Goal: Navigation & Orientation: Find specific page/section

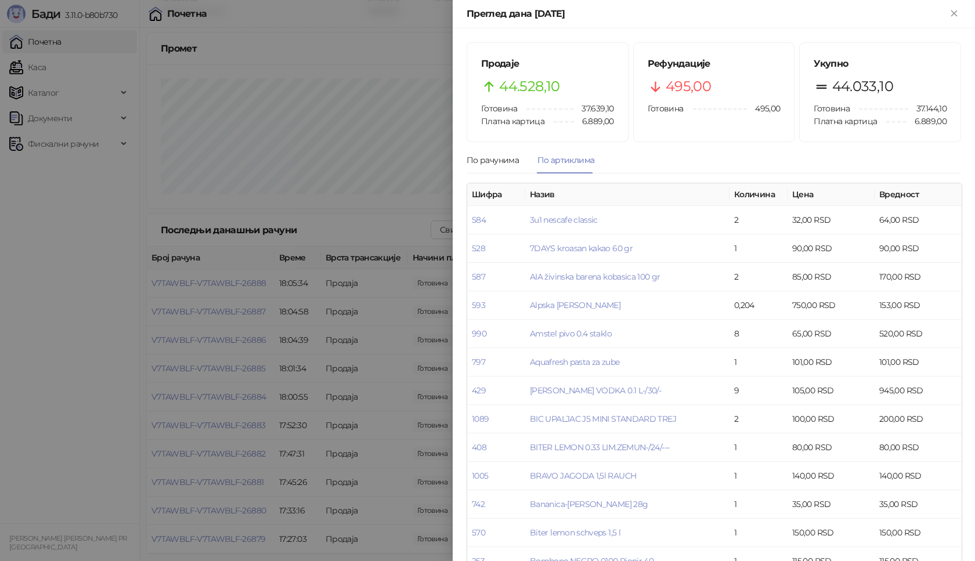
scroll to position [754, 0]
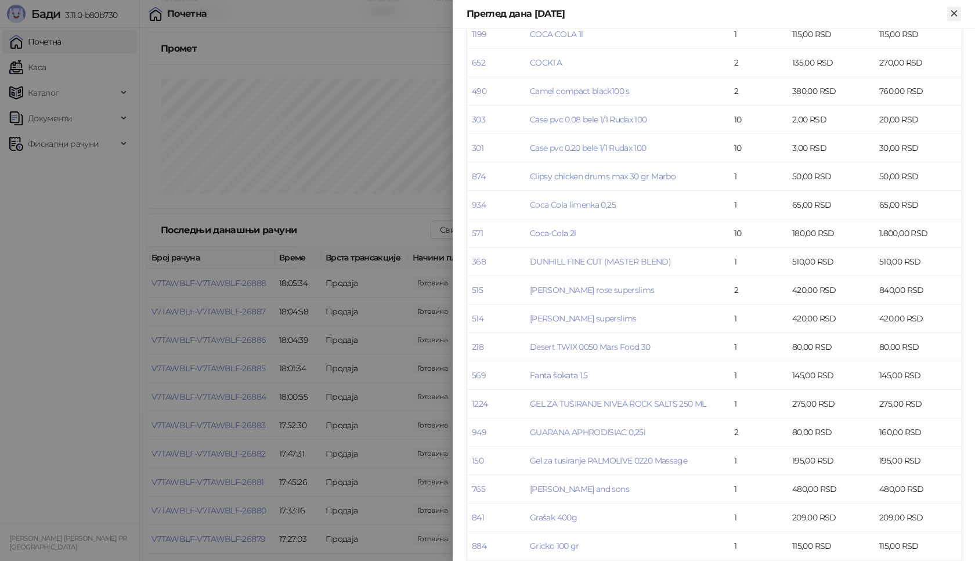
click at [950, 12] on icon "Close" at bounding box center [954, 13] width 10 height 10
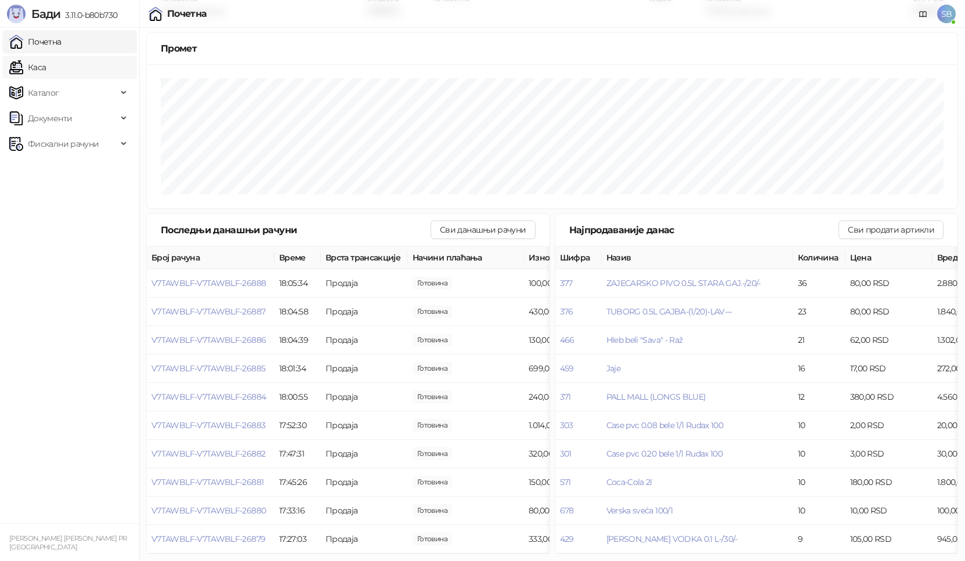
click at [44, 70] on link "Каса" at bounding box center [27, 67] width 37 height 23
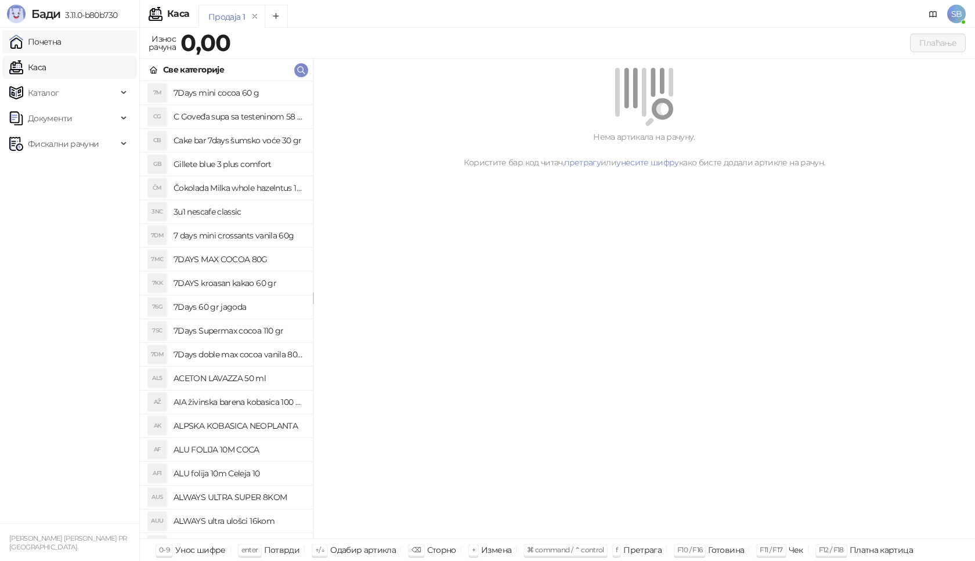
click at [43, 45] on link "Почетна" at bounding box center [35, 41] width 52 height 23
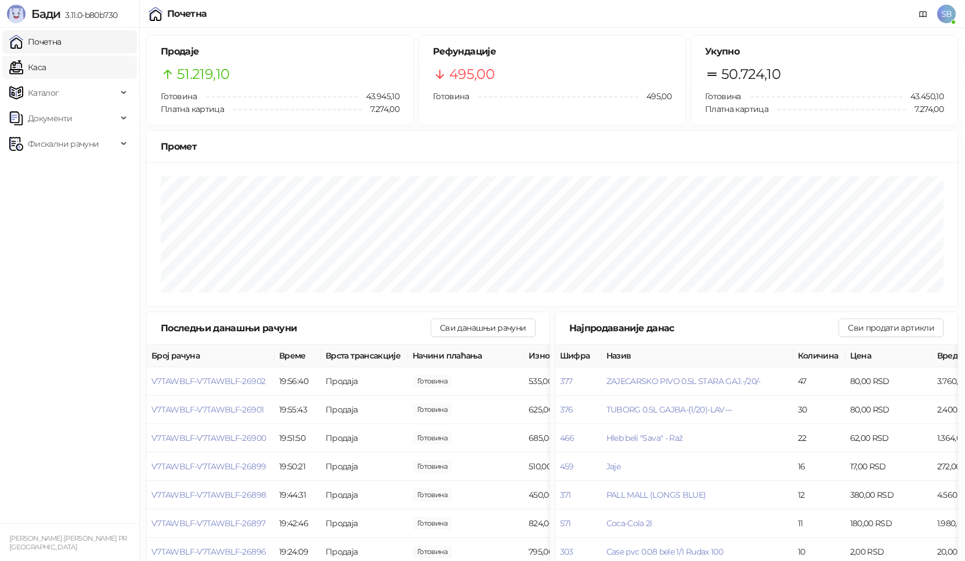
click at [37, 66] on link "Каса" at bounding box center [27, 67] width 37 height 23
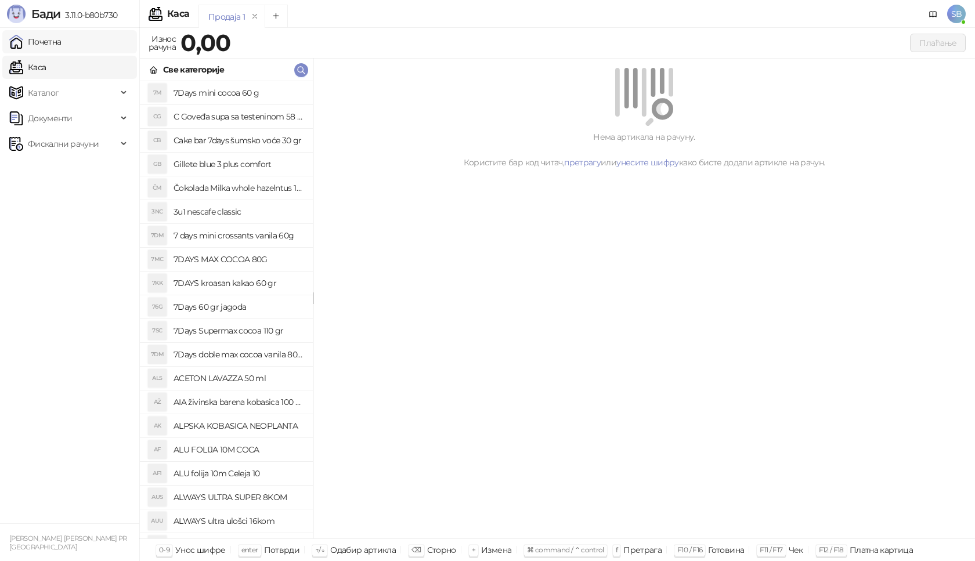
click at [41, 44] on link "Почетна" at bounding box center [35, 41] width 52 height 23
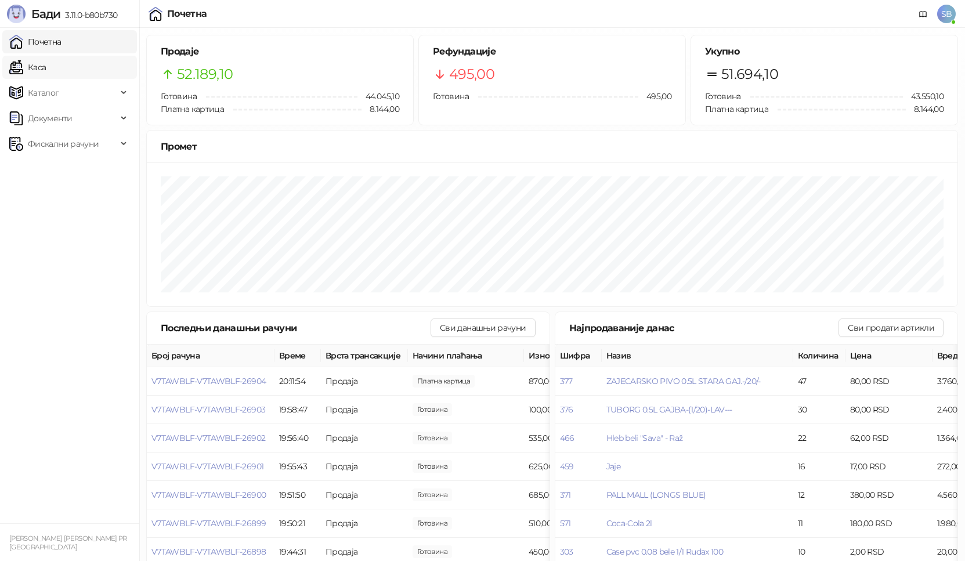
click at [37, 71] on link "Каса" at bounding box center [27, 67] width 37 height 23
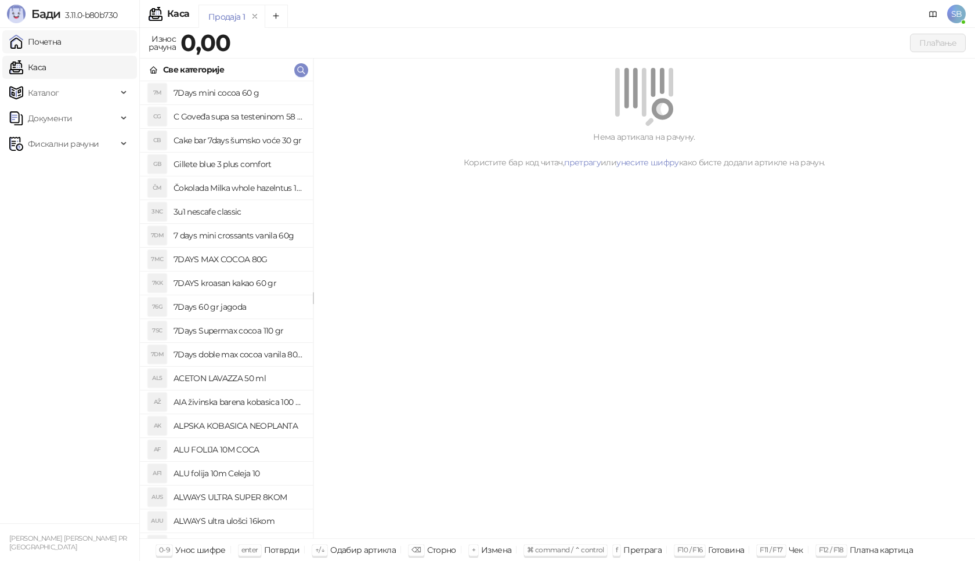
click at [44, 42] on link "Почетна" at bounding box center [35, 41] width 52 height 23
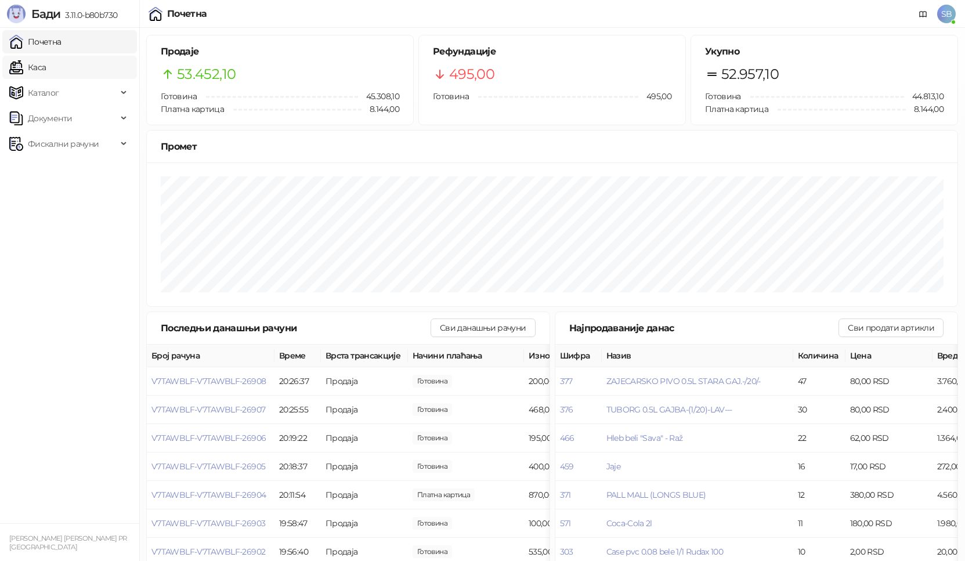
click at [46, 71] on link "Каса" at bounding box center [27, 67] width 37 height 23
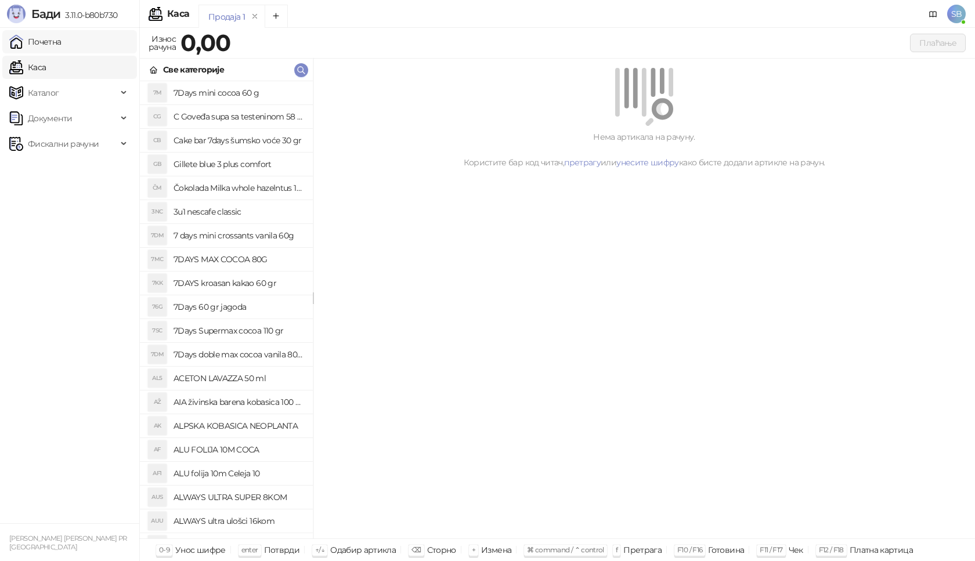
click at [48, 40] on link "Почетна" at bounding box center [35, 41] width 52 height 23
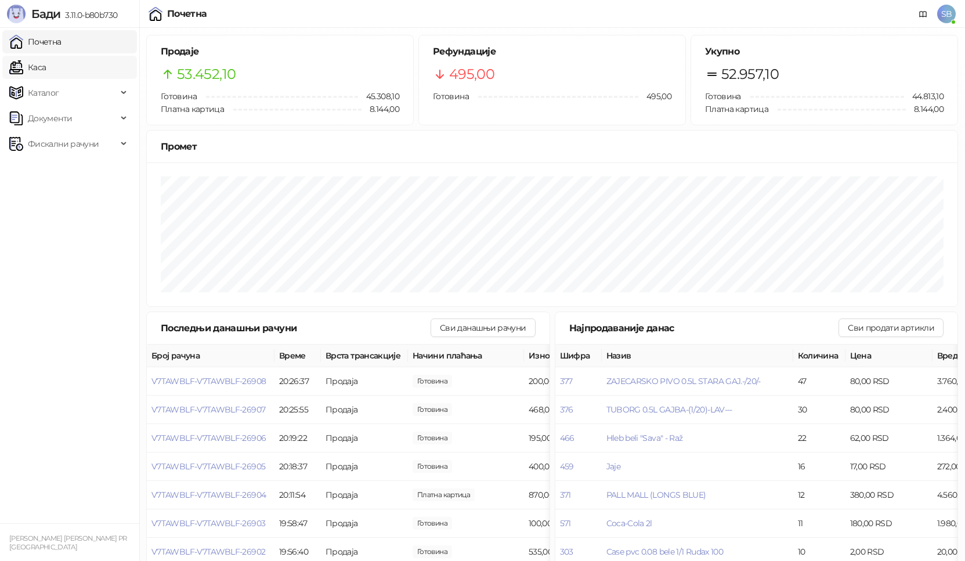
click at [46, 69] on link "Каса" at bounding box center [27, 67] width 37 height 23
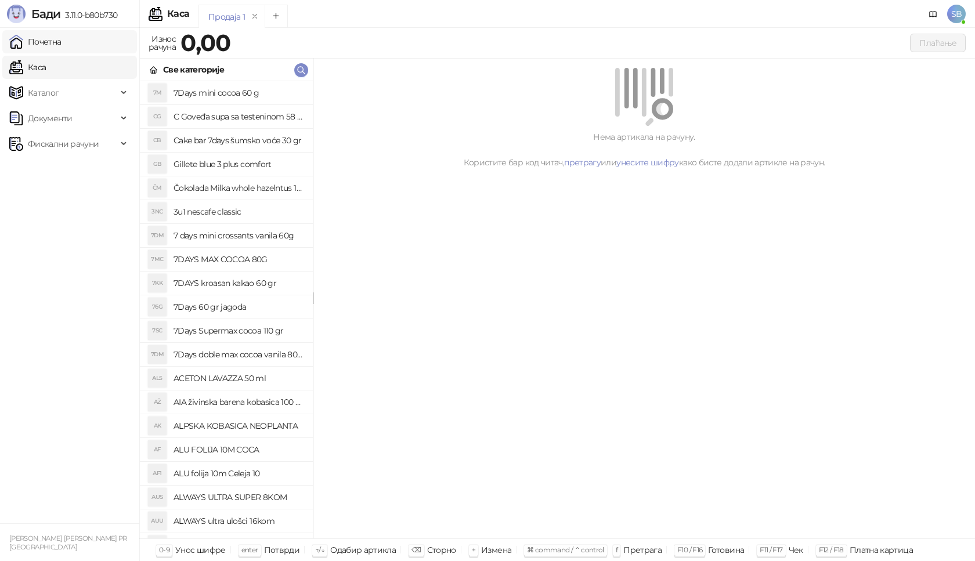
click at [55, 45] on link "Почетна" at bounding box center [35, 41] width 52 height 23
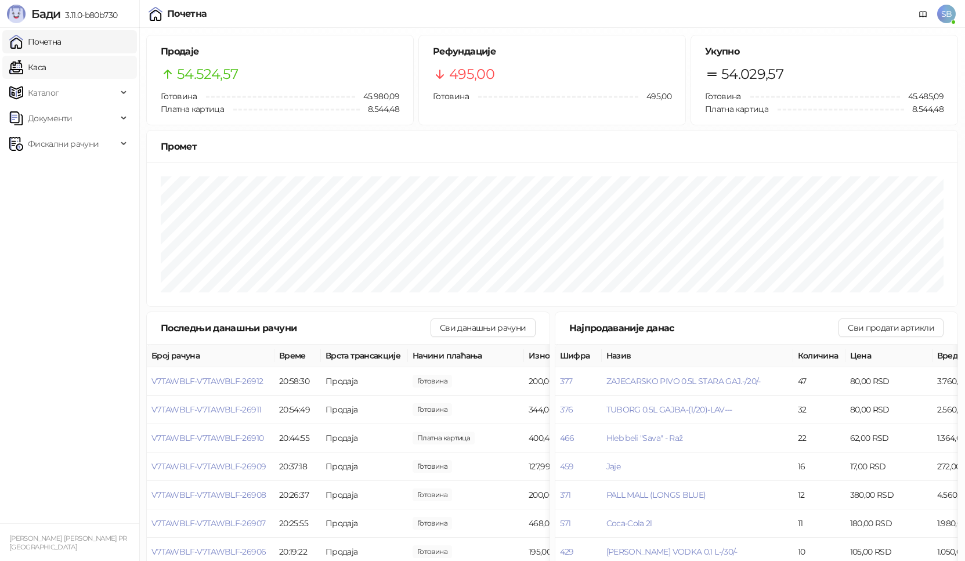
click at [38, 70] on link "Каса" at bounding box center [27, 67] width 37 height 23
